Goal: Information Seeking & Learning: Learn about a topic

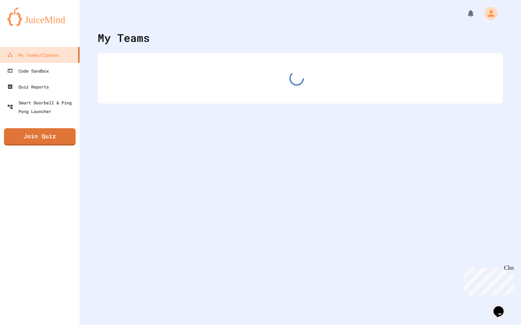
click at [508, 270] on div "Close" at bounding box center [508, 269] width 9 height 9
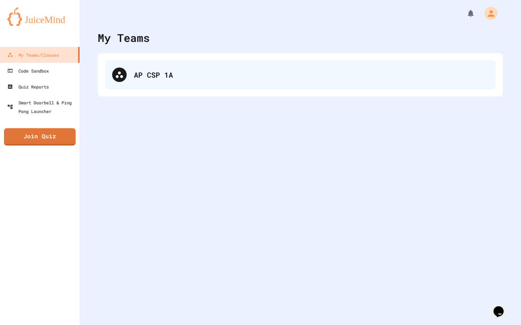
click at [142, 70] on div "AP CSP 1A" at bounding box center [311, 74] width 354 height 11
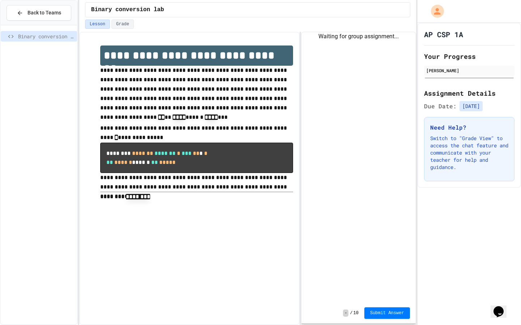
click at [136, 192] on hr at bounding box center [196, 192] width 193 height 0
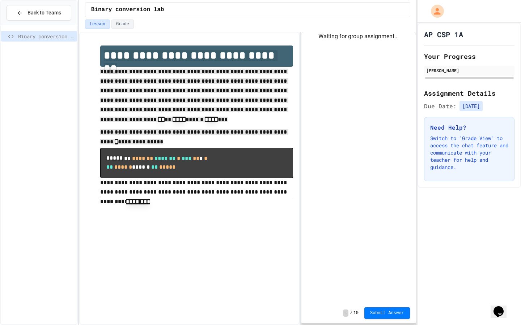
drag, startPoint x: 122, startPoint y: 156, endPoint x: 155, endPoint y: 25, distance: 135.4
click at [155, 25] on div "**********" at bounding box center [247, 162] width 337 height 325
click at [153, 41] on div "**********" at bounding box center [189, 126] width 207 height 176
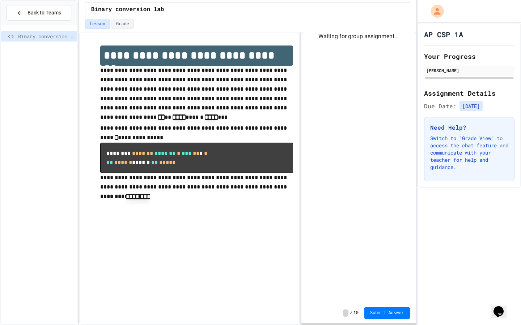
click at [362, 56] on div "Waiting for group assignment..." at bounding box center [358, 167] width 114 height 271
click at [108, 233] on div "**********" at bounding box center [189, 179] width 220 height 294
click at [231, 221] on div "**********" at bounding box center [189, 179] width 220 height 294
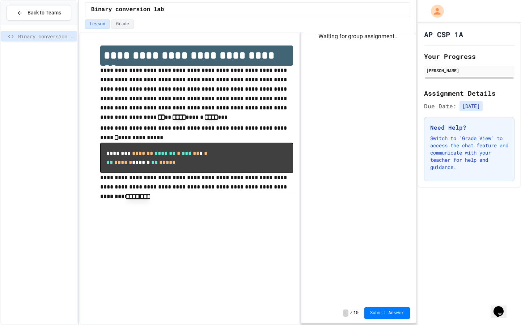
click at [314, 87] on div "Waiting for group assignment..." at bounding box center [358, 167] width 114 height 271
click at [509, 232] on div "AP CSP 1A Your Progress [PERSON_NAME] Assignment Details Due Date: [DATE] Need …" at bounding box center [468, 174] width 103 height 303
click at [378, 314] on span "Submit Answer" at bounding box center [387, 313] width 34 height 6
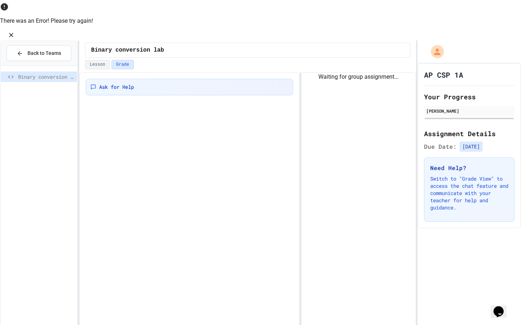
click at [15, 31] on icon "Close" at bounding box center [11, 34] width 7 height 7
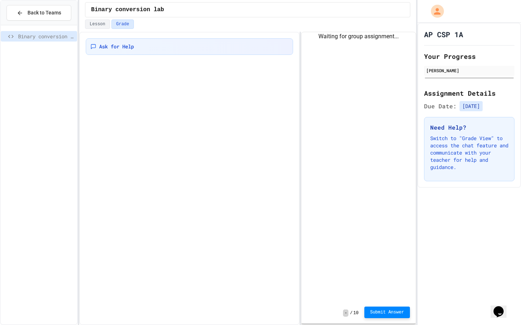
click at [97, 29] on div "Lesson Grade" at bounding box center [247, 26] width 337 height 12
click at [93, 24] on button "Lesson" at bounding box center [97, 24] width 25 height 9
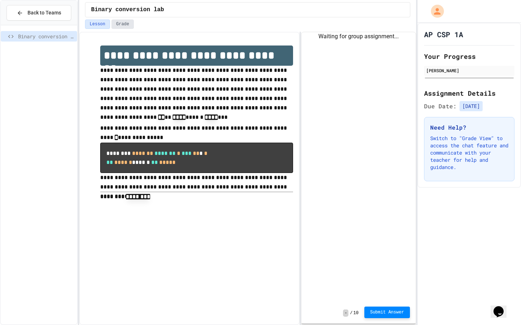
click at [116, 24] on button "Grade" at bounding box center [122, 24] width 22 height 9
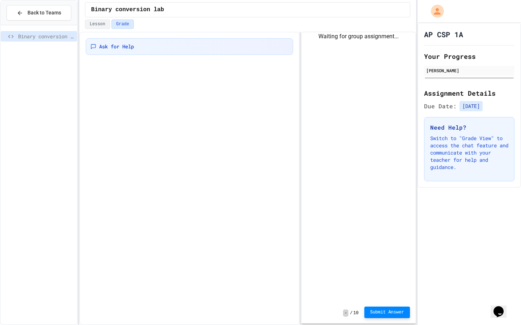
click at [120, 76] on div "Ask for Help" at bounding box center [189, 179] width 220 height 294
click at [97, 25] on button "Lesson" at bounding box center [97, 24] width 25 height 9
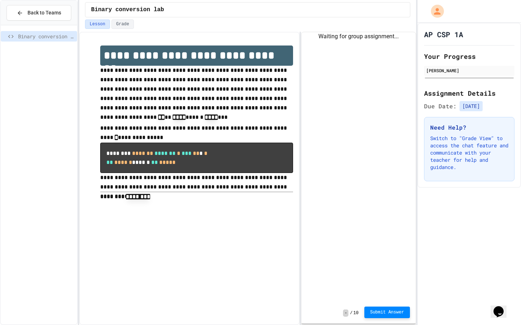
click at [50, 34] on span "Binary conversion lab" at bounding box center [46, 37] width 56 height 8
click at [33, 65] on div "Binary conversion lab" at bounding box center [39, 175] width 76 height 294
click at [33, 39] on span "Binary conversion lab" at bounding box center [46, 37] width 56 height 8
click at [38, 39] on span "Binary conversion lab" at bounding box center [46, 37] width 56 height 8
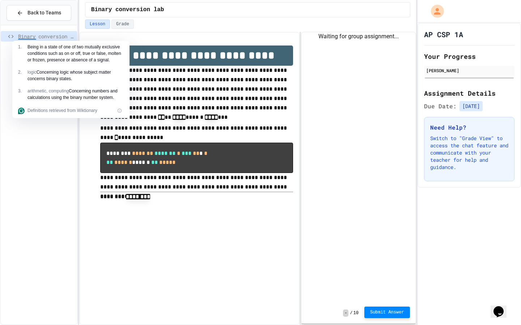
click at [9, 36] on icon at bounding box center [10, 36] width 5 height 3
click at [1, 33] on div "Binary conversion lab" at bounding box center [39, 36] width 76 height 10
drag, startPoint x: 4, startPoint y: 33, endPoint x: 39, endPoint y: 36, distance: 34.9
click at [39, 36] on div "Binary conversion lab" at bounding box center [39, 36] width 76 height 10
click at [4, 115] on div "Binary conversion lab" at bounding box center [39, 175] width 76 height 294
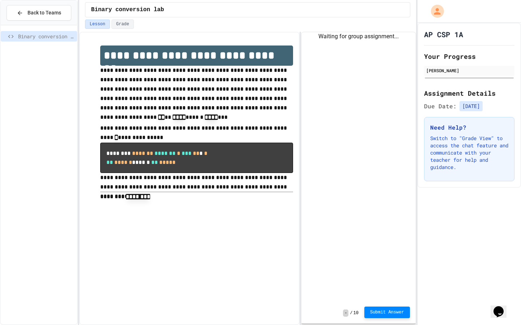
click at [45, 84] on div "Binary conversion lab" at bounding box center [39, 175] width 76 height 294
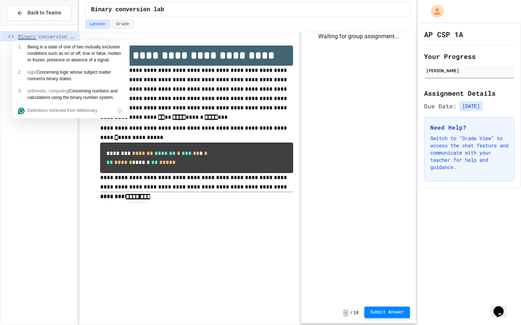
click at [154, 201] on p "******** ********" at bounding box center [196, 197] width 193 height 10
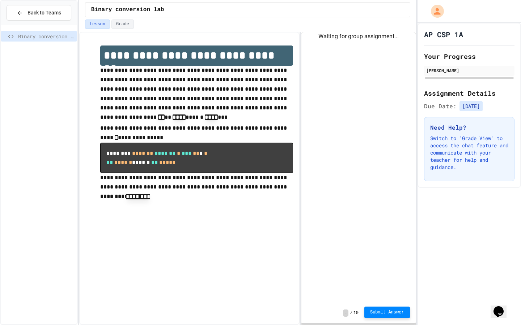
click at [154, 201] on p "******** ********" at bounding box center [196, 197] width 193 height 10
click at [440, 14] on icon "My Account" at bounding box center [437, 11] width 7 height 7
drag, startPoint x: 349, startPoint y: 180, endPoint x: 350, endPoint y: 176, distance: 4.1
click at [350, 180] on div at bounding box center [260, 162] width 521 height 325
click at [120, 21] on button "Grade" at bounding box center [122, 24] width 22 height 9
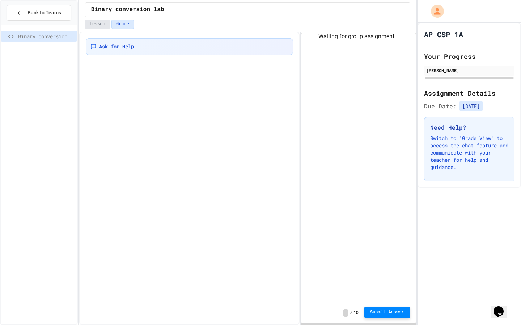
click at [96, 25] on button "Lesson" at bounding box center [97, 24] width 25 height 9
